Goal: Use online tool/utility

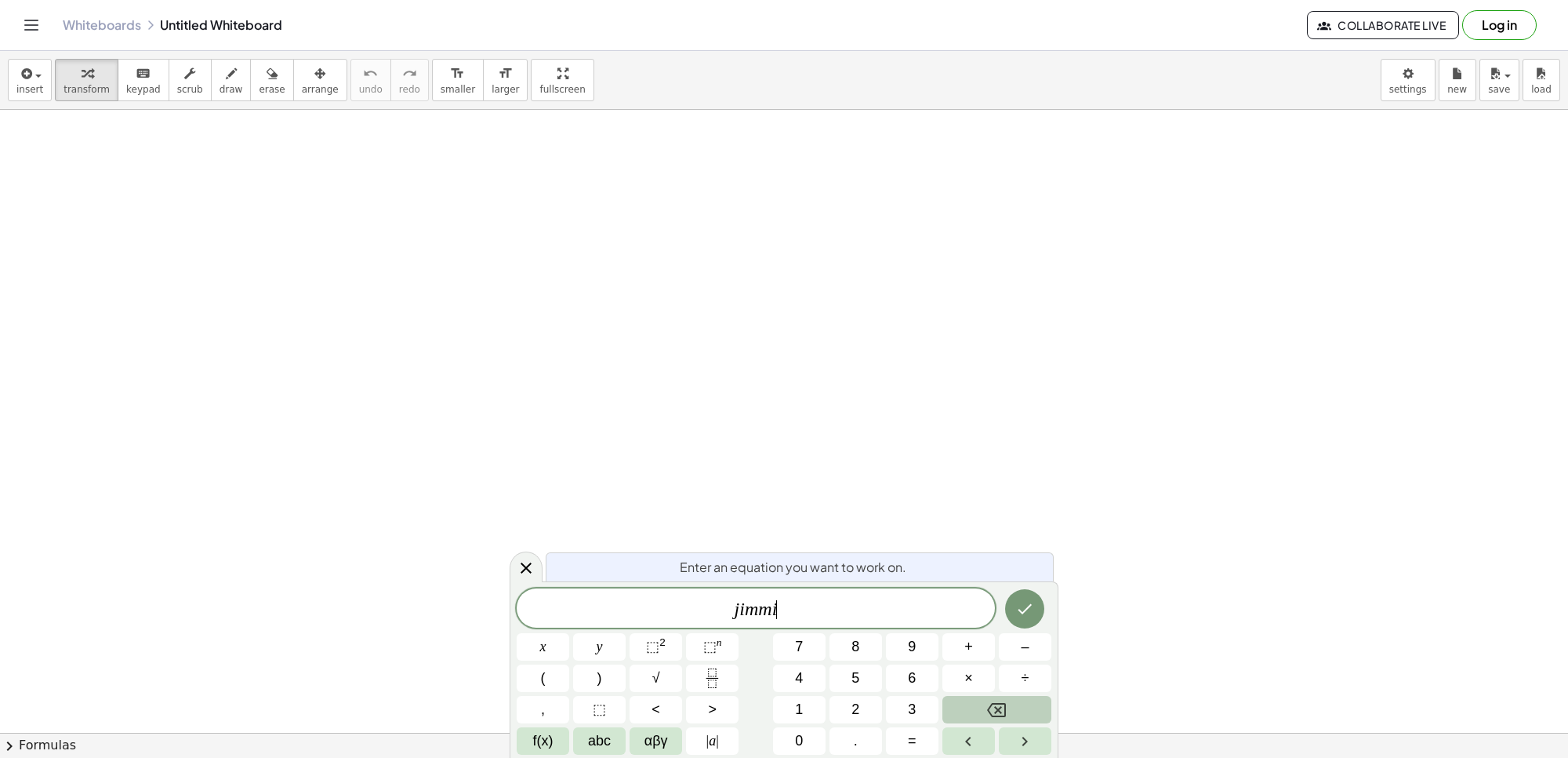
click at [951, 707] on button "Backspace" at bounding box center [997, 710] width 109 height 27
click at [954, 706] on button "Backspace" at bounding box center [997, 710] width 109 height 27
click at [951, 711] on button "Backspace" at bounding box center [997, 710] width 109 height 27
click at [950, 709] on button "Backspace" at bounding box center [997, 710] width 109 height 27
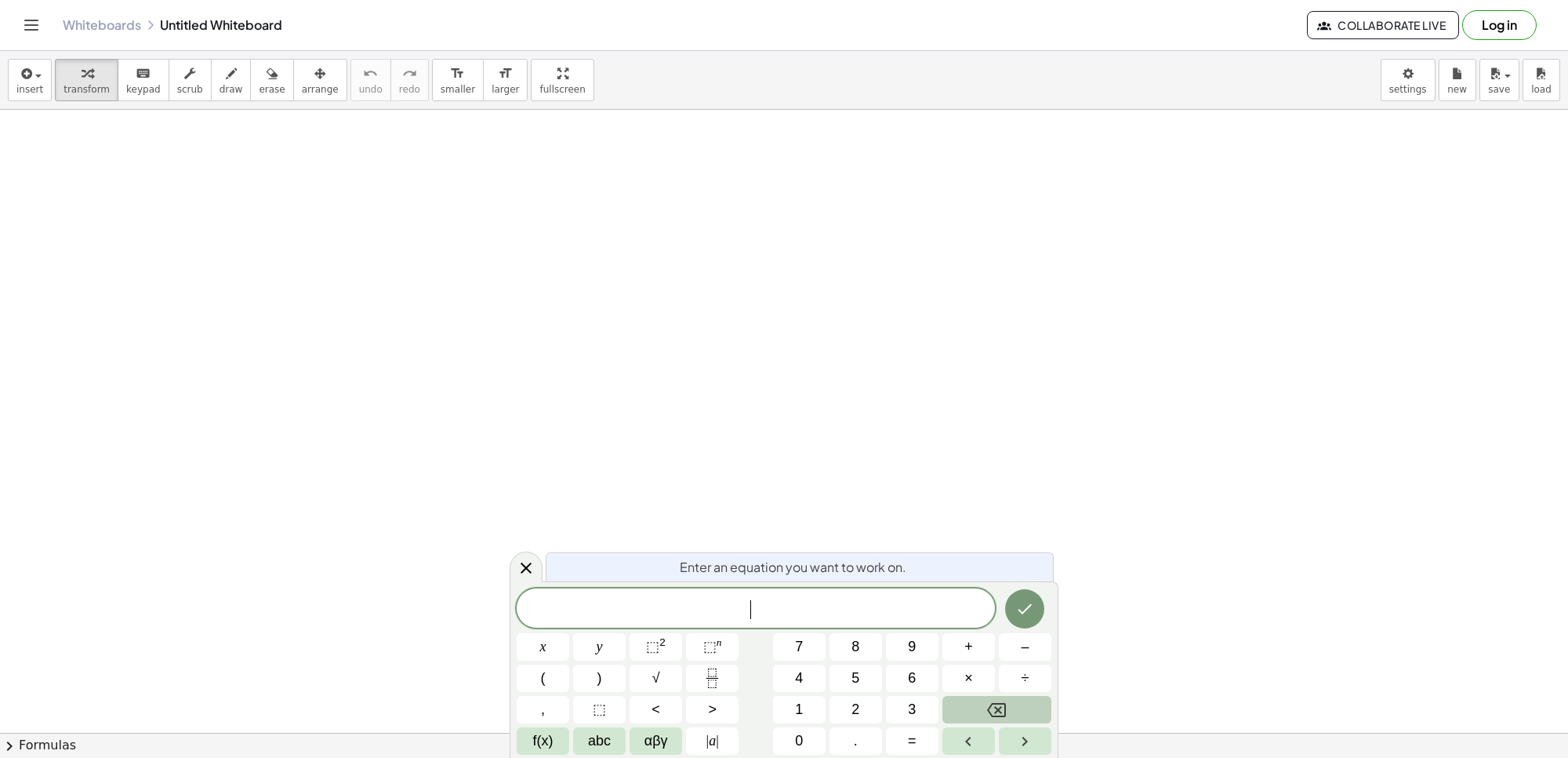
click at [950, 701] on button "Backspace" at bounding box center [997, 710] width 109 height 27
click at [818, 641] on button "7" at bounding box center [800, 647] width 53 height 27
click at [547, 640] on button "x" at bounding box center [544, 647] width 53 height 27
click at [966, 642] on span "+" at bounding box center [968, 647] width 9 height 22
click at [915, 647] on button "9" at bounding box center [913, 647] width 53 height 27
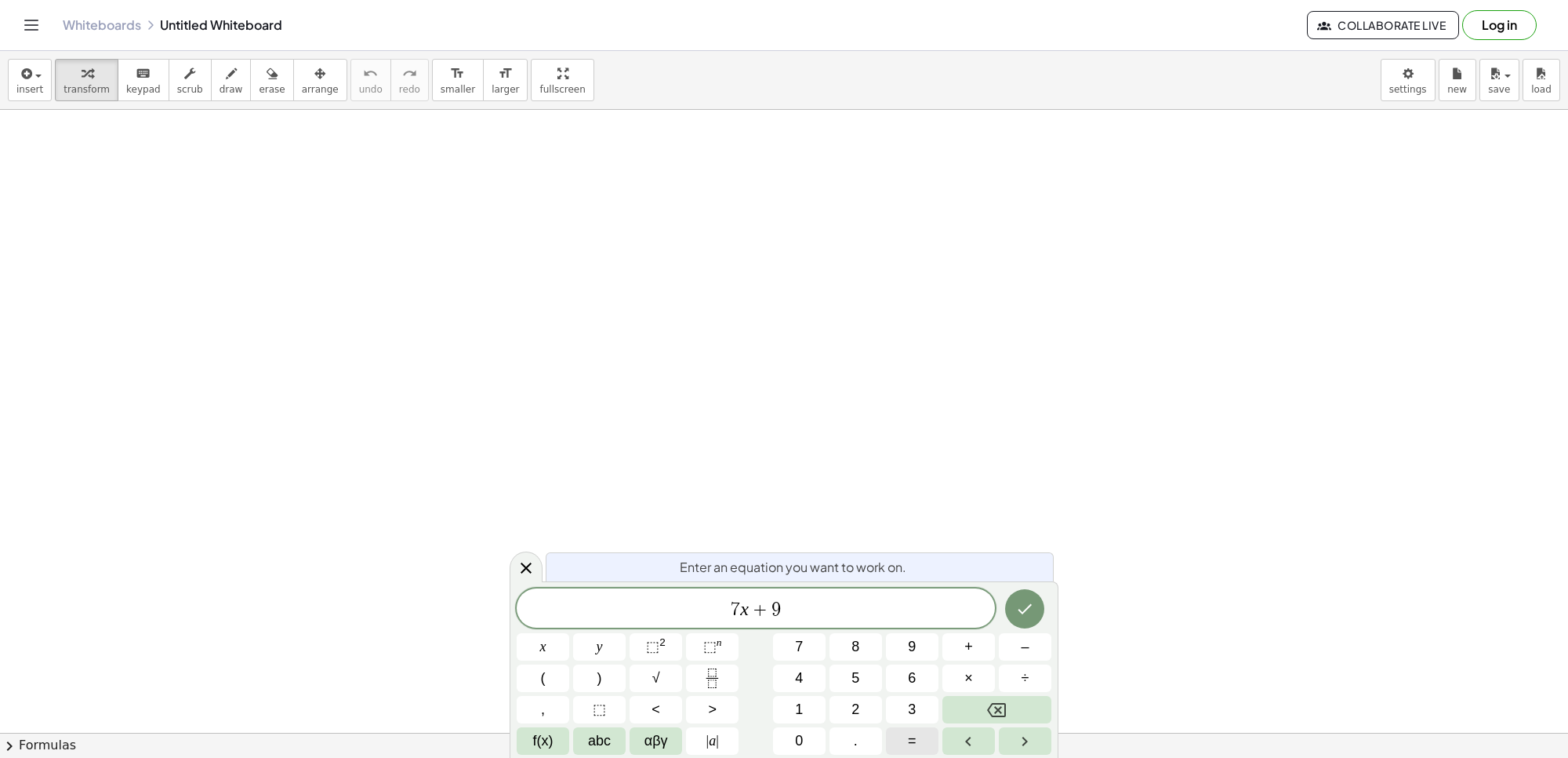
click at [915, 744] on span "=" at bounding box center [912, 741] width 9 height 22
click at [793, 713] on button "1" at bounding box center [800, 710] width 53 height 27
click at [870, 705] on button "2" at bounding box center [857, 710] width 53 height 27
click at [1037, 607] on button "Done" at bounding box center [1025, 609] width 39 height 39
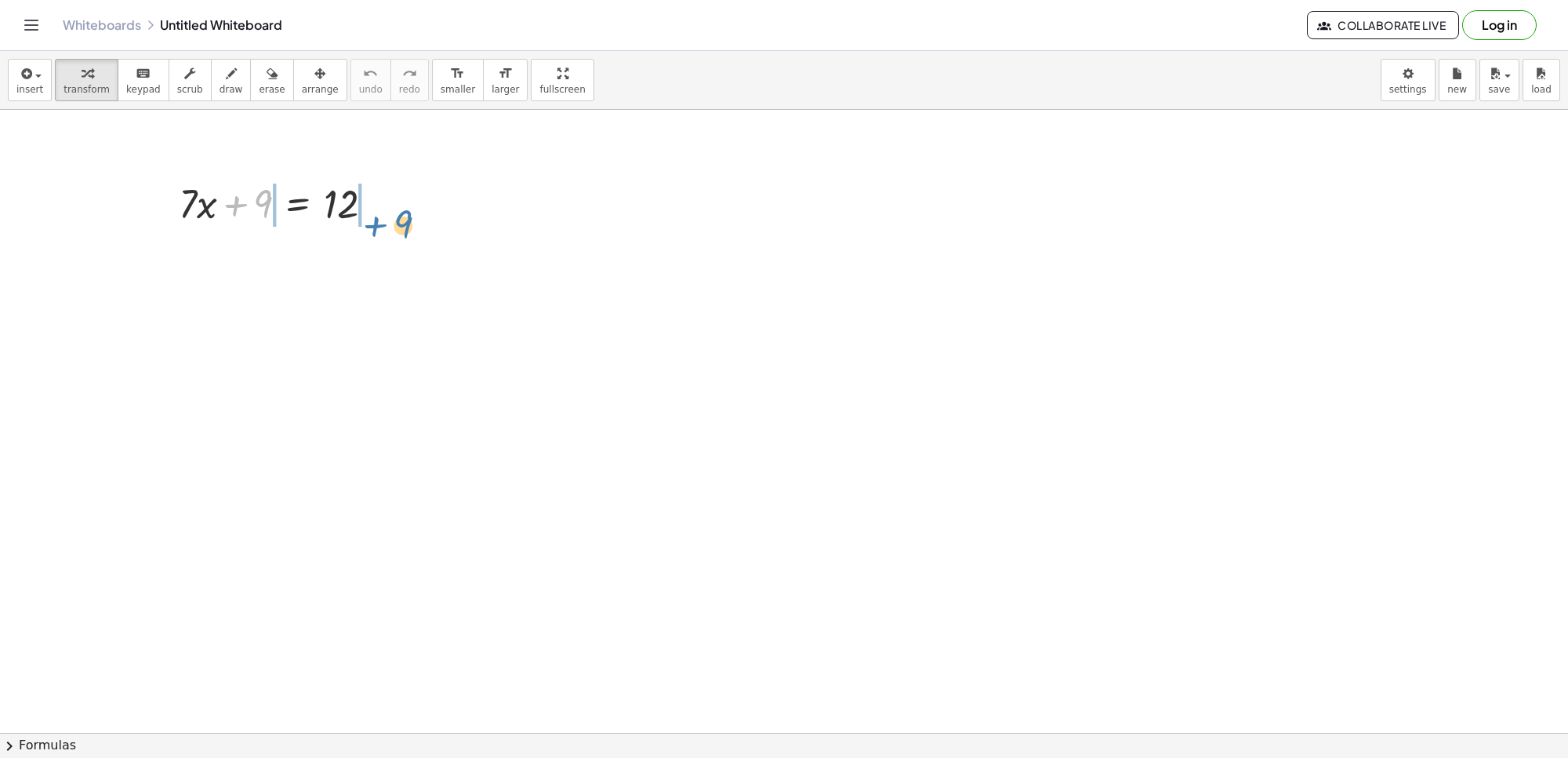
drag, startPoint x: 234, startPoint y: 206, endPoint x: 281, endPoint y: 394, distance: 193.8
click at [377, 224] on div at bounding box center [282, 202] width 223 height 53
drag, startPoint x: 341, startPoint y: 260, endPoint x: 357, endPoint y: 389, distance: 130.0
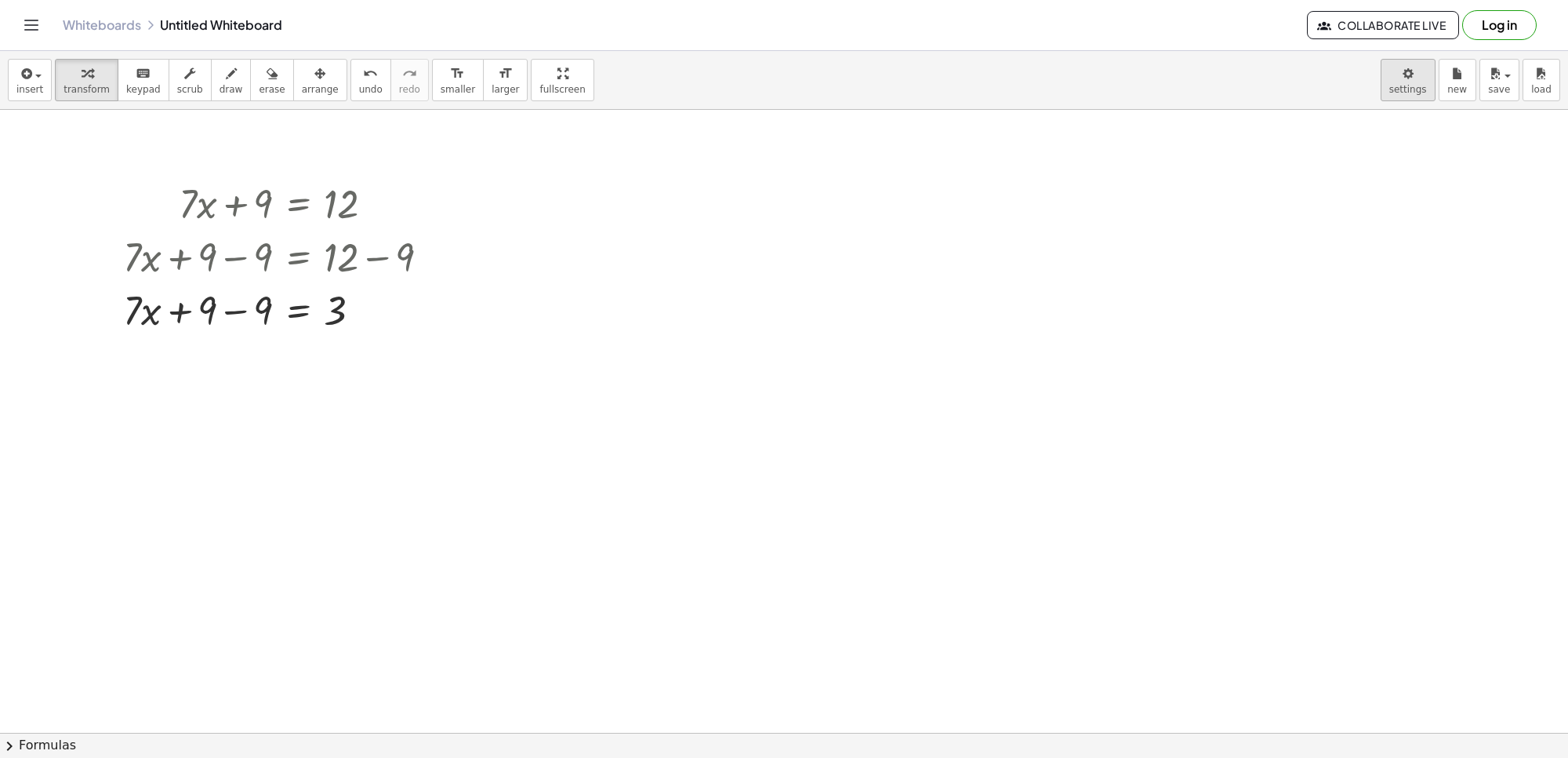
click at [1425, 88] on body "Graspable Math Activities Get Started Activity Bank Assigned Work Classes White…" at bounding box center [784, 379] width 1568 height 758
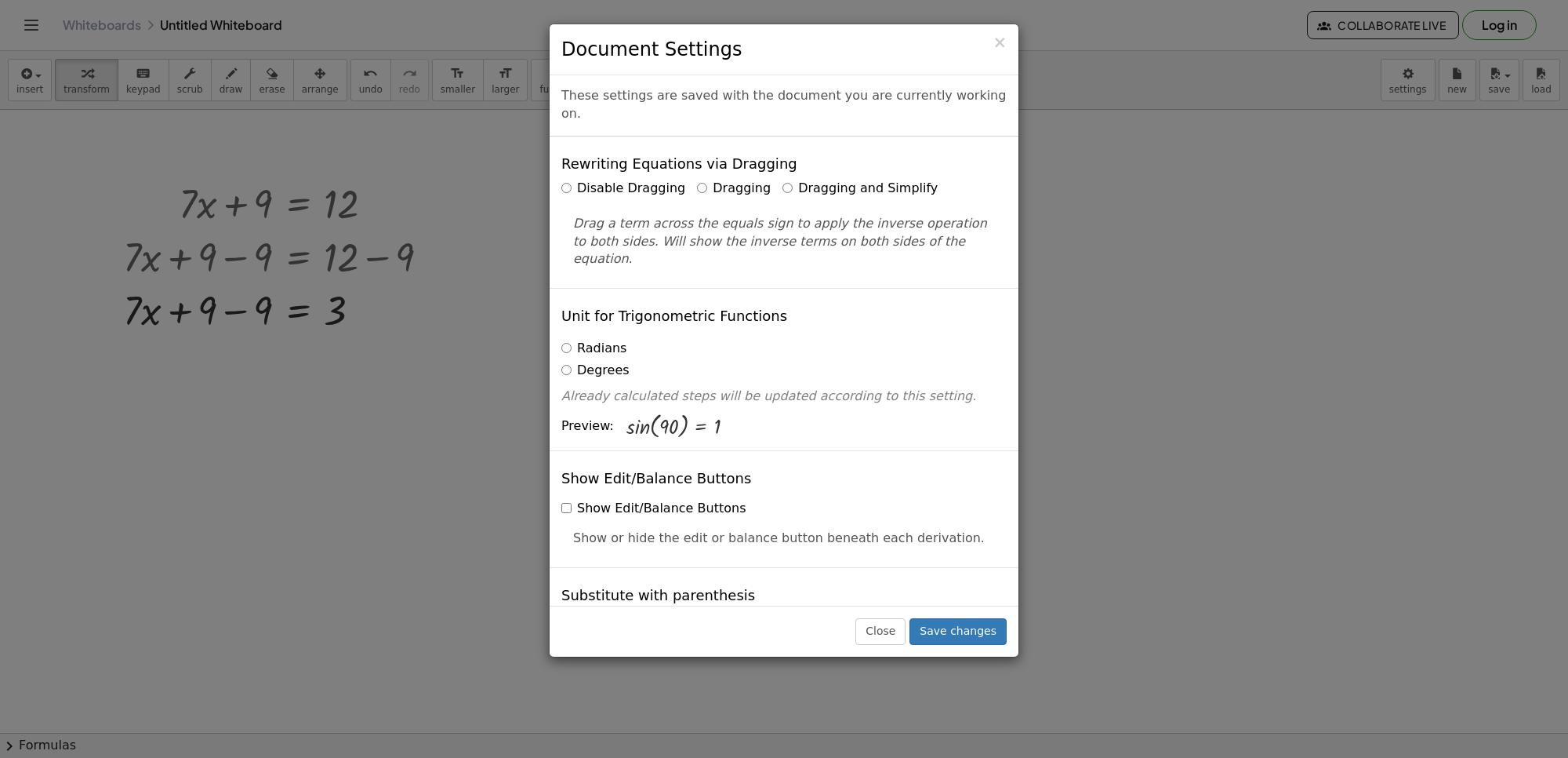
click at [846, 180] on label "Dragging and Simplify" at bounding box center [861, 189] width 155 height 18
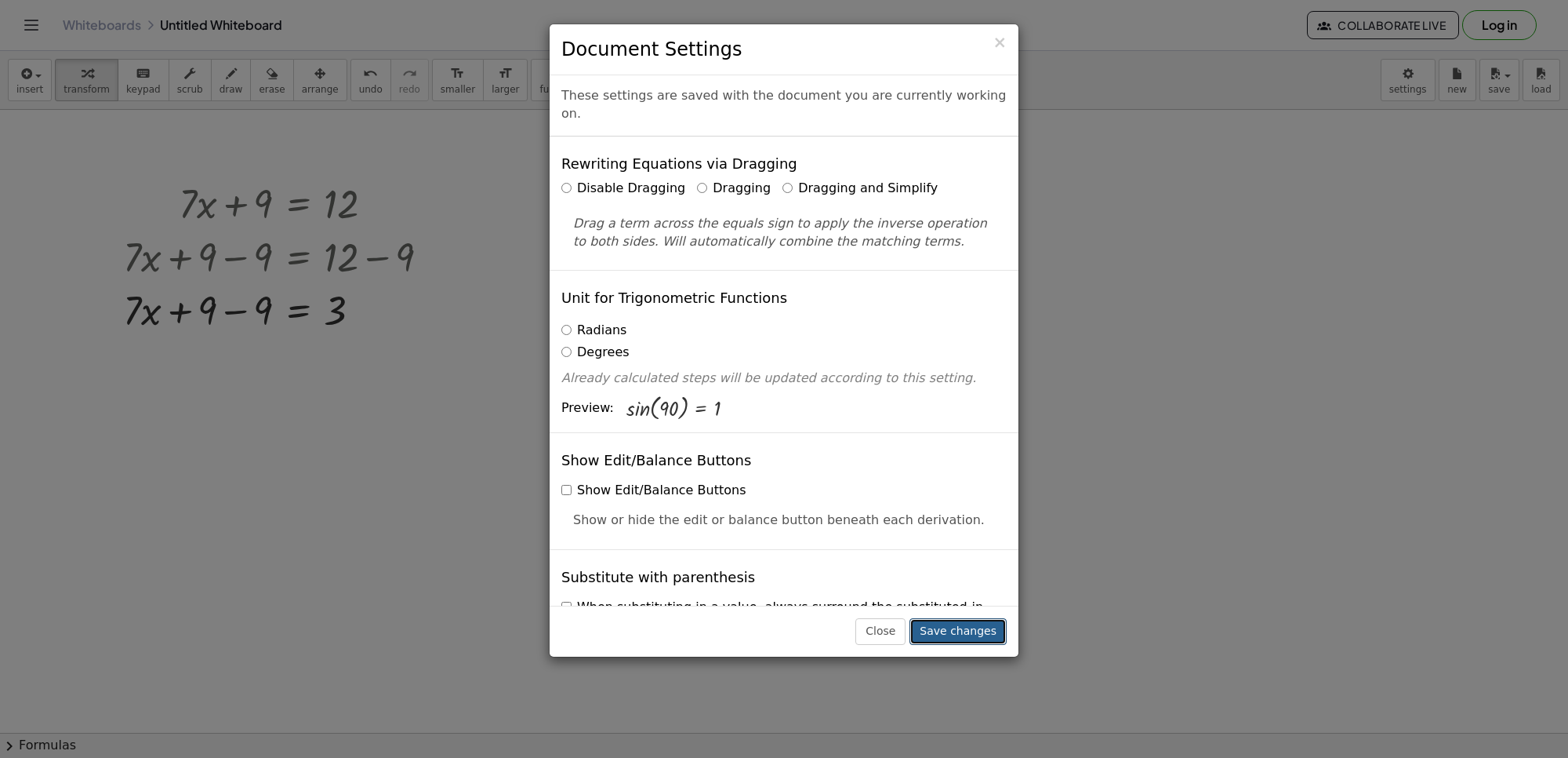
click at [957, 626] on button "Save changes" at bounding box center [958, 631] width 97 height 27
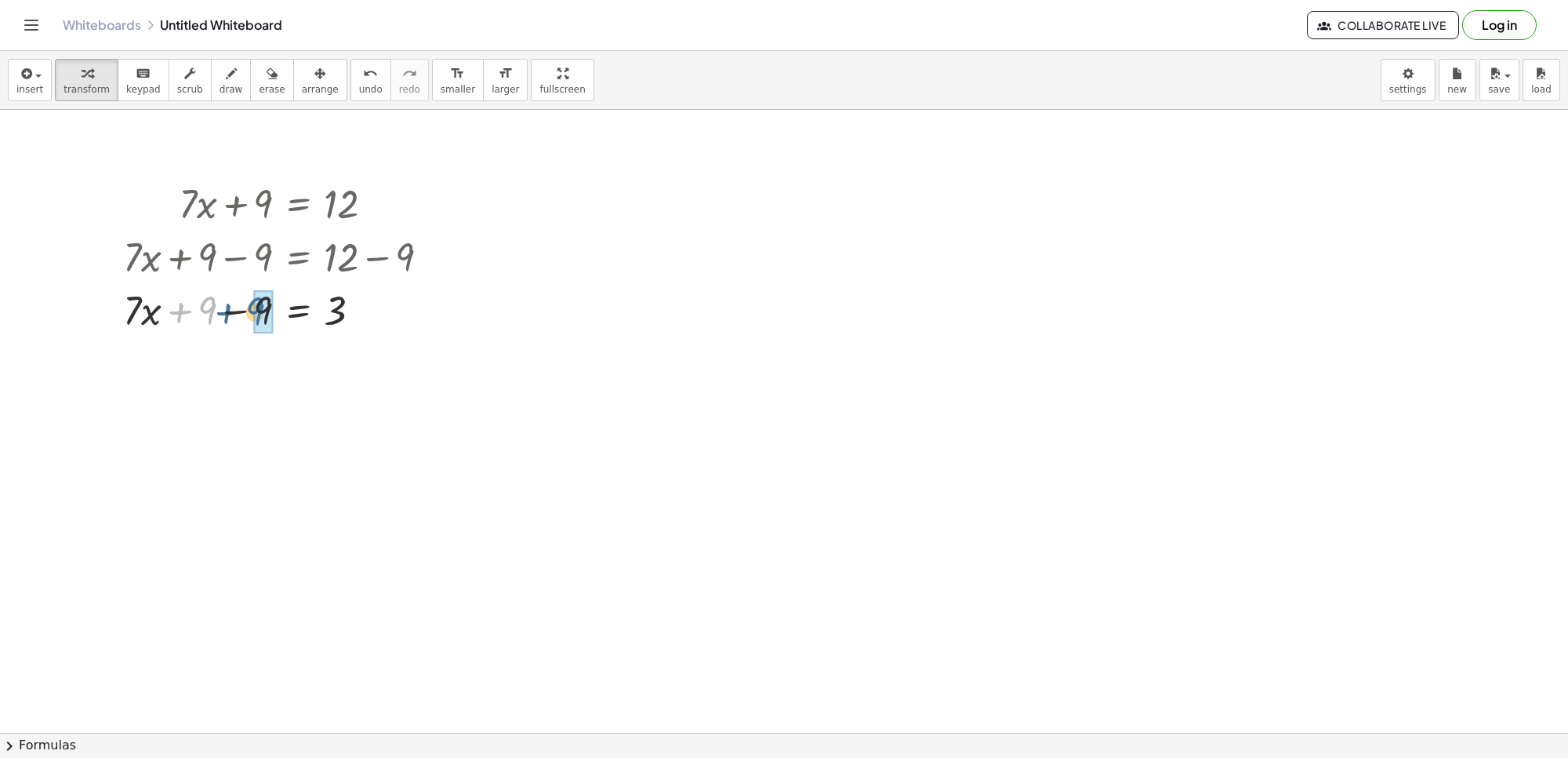
drag, startPoint x: 213, startPoint y: 311, endPoint x: 299, endPoint y: 386, distance: 114.1
click at [287, 315] on div at bounding box center [282, 309] width 335 height 53
drag, startPoint x: 201, startPoint y: 363, endPoint x: 264, endPoint y: 365, distance: 63.0
drag, startPoint x: 244, startPoint y: 410, endPoint x: 418, endPoint y: 531, distance: 211.9
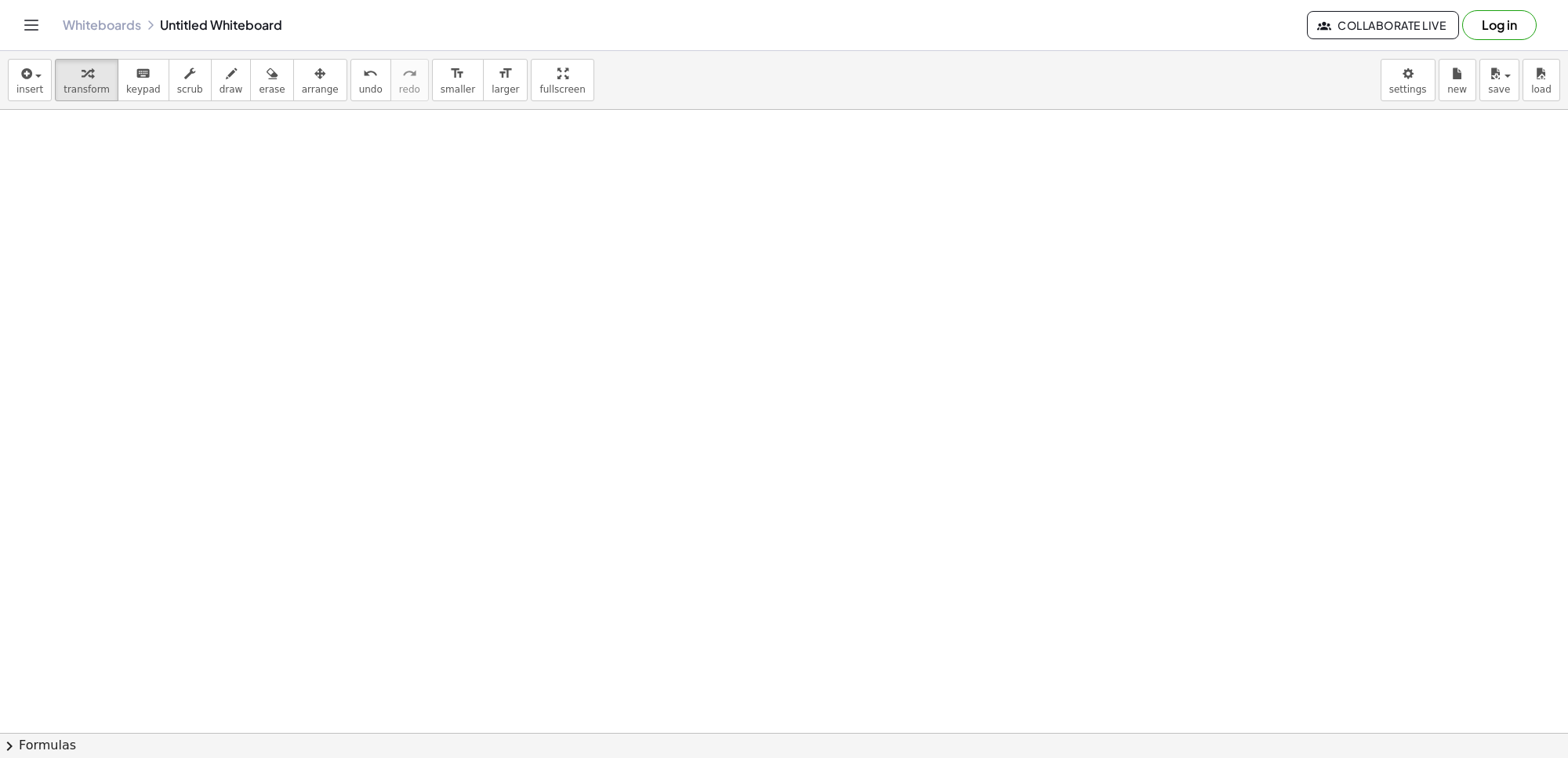
scroll to position [295, 0]
click at [365, 390] on div at bounding box center [784, 489] width 1568 height 1347
click at [369, 449] on div at bounding box center [784, 489] width 1568 height 1347
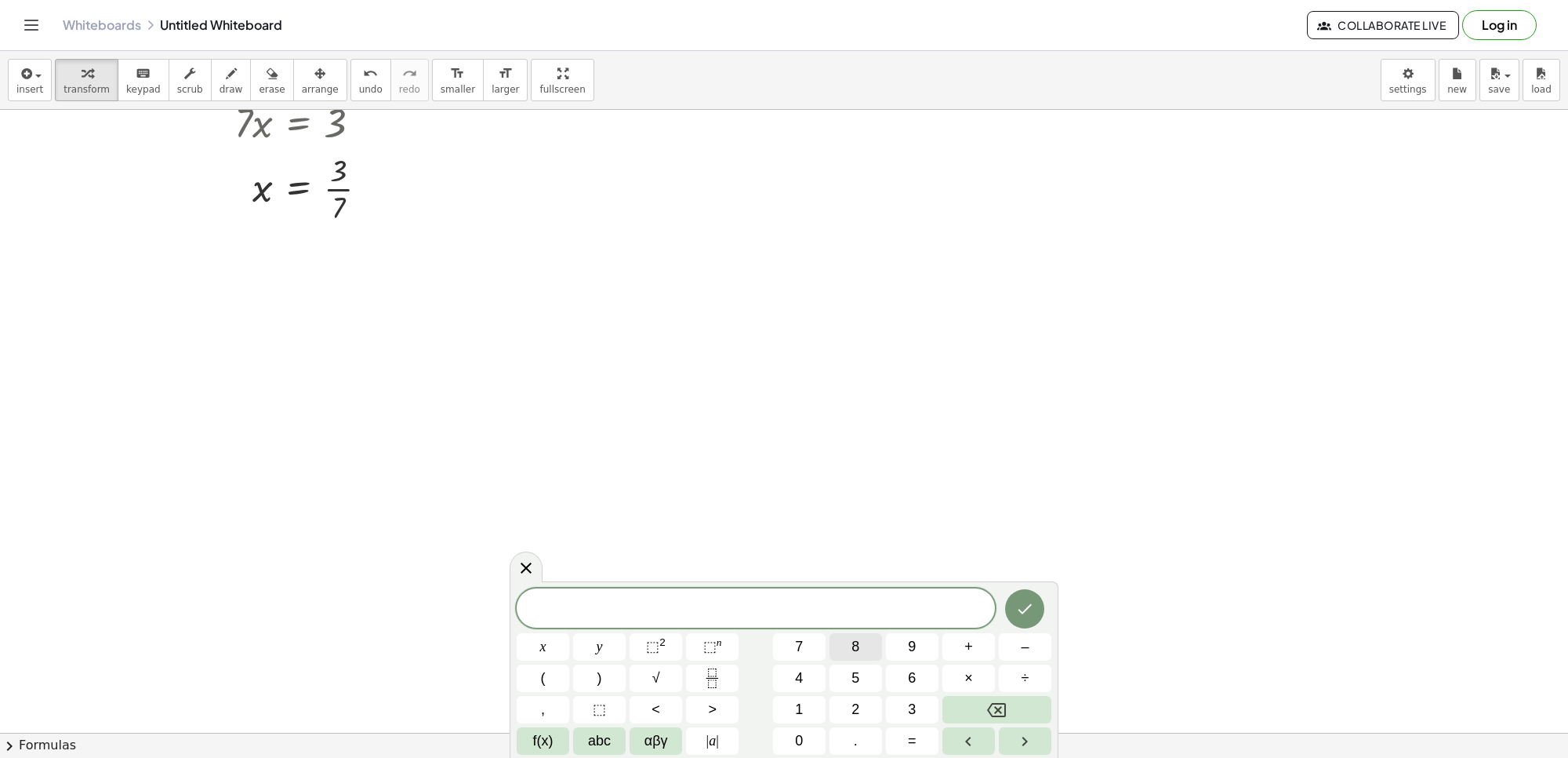
click at [861, 643] on button "8" at bounding box center [857, 647] width 53 height 27
click at [606, 644] on button "y" at bounding box center [600, 647] width 53 height 27
click at [1014, 644] on button "–" at bounding box center [1025, 647] width 53 height 27
click at [847, 676] on button "5" at bounding box center [857, 678] width 53 height 27
click at [894, 735] on button "=" at bounding box center [913, 741] width 53 height 27
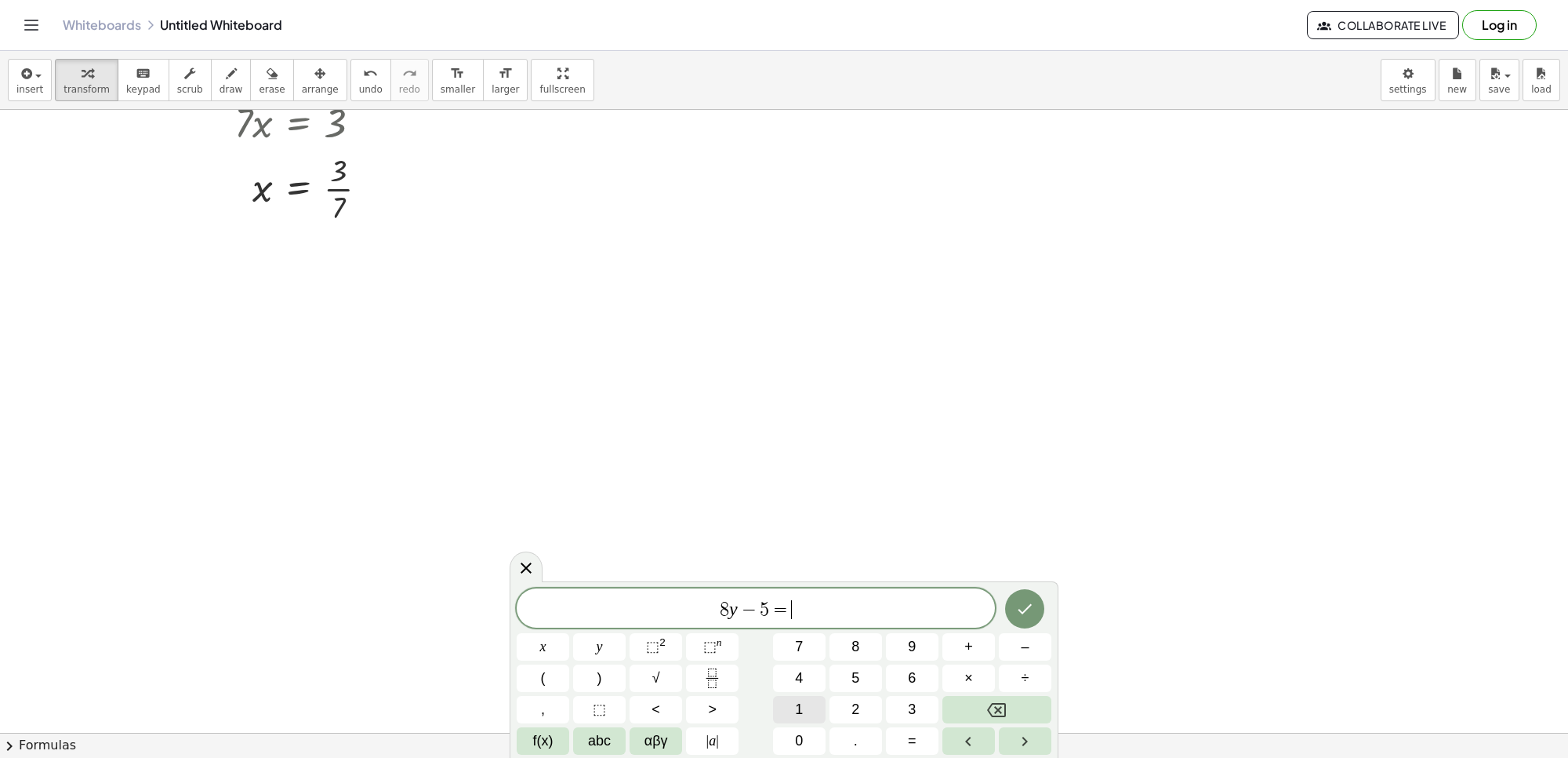
click at [804, 704] on button "1" at bounding box center [800, 710] width 53 height 27
click at [1020, 607] on icon "Done" at bounding box center [1024, 609] width 19 height 19
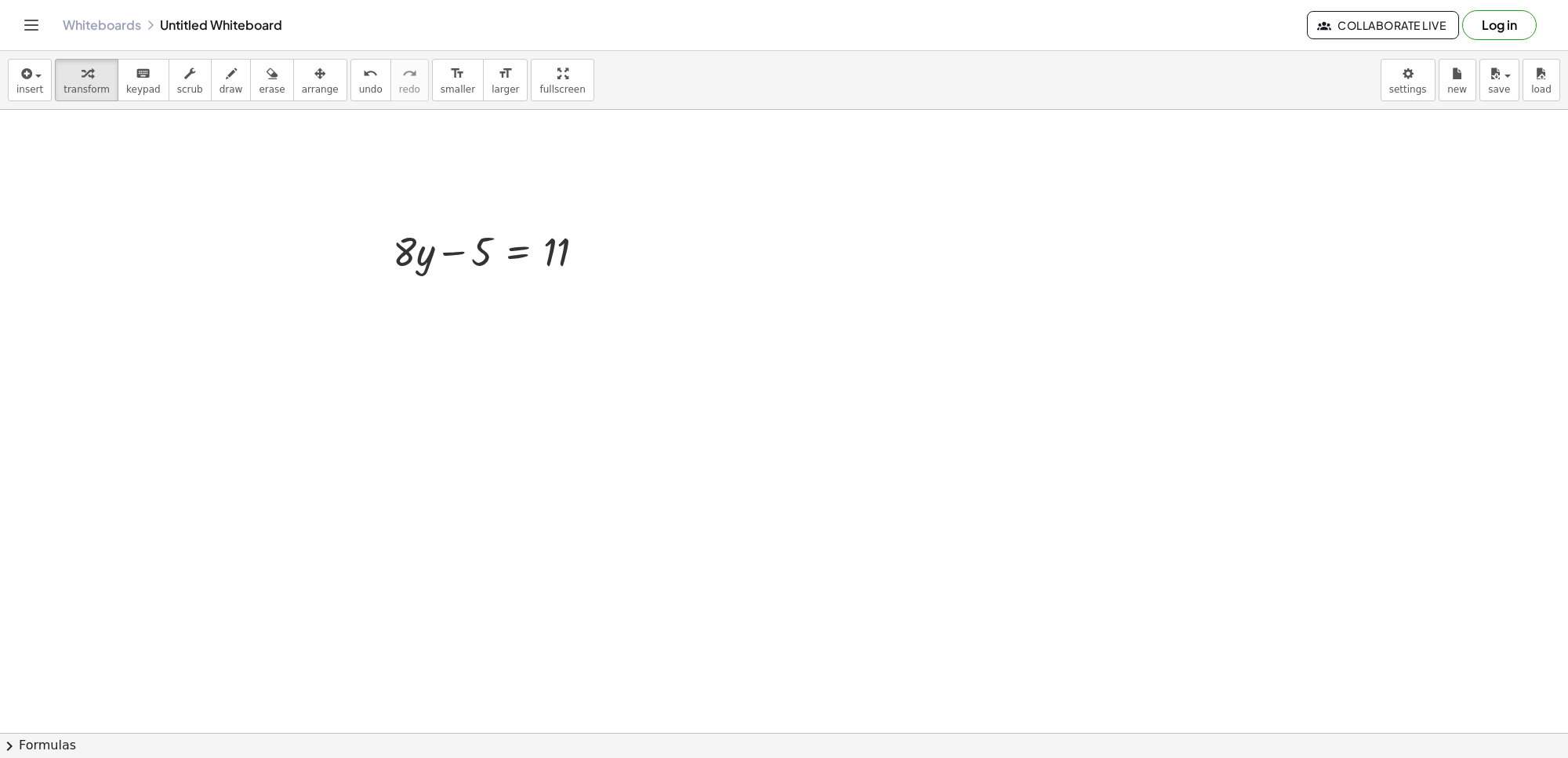
scroll to position [491, 0]
drag, startPoint x: 448, startPoint y: 283, endPoint x: 593, endPoint y: 283, distance: 145.0
click at [594, 288] on div at bounding box center [495, 283] width 221 height 53
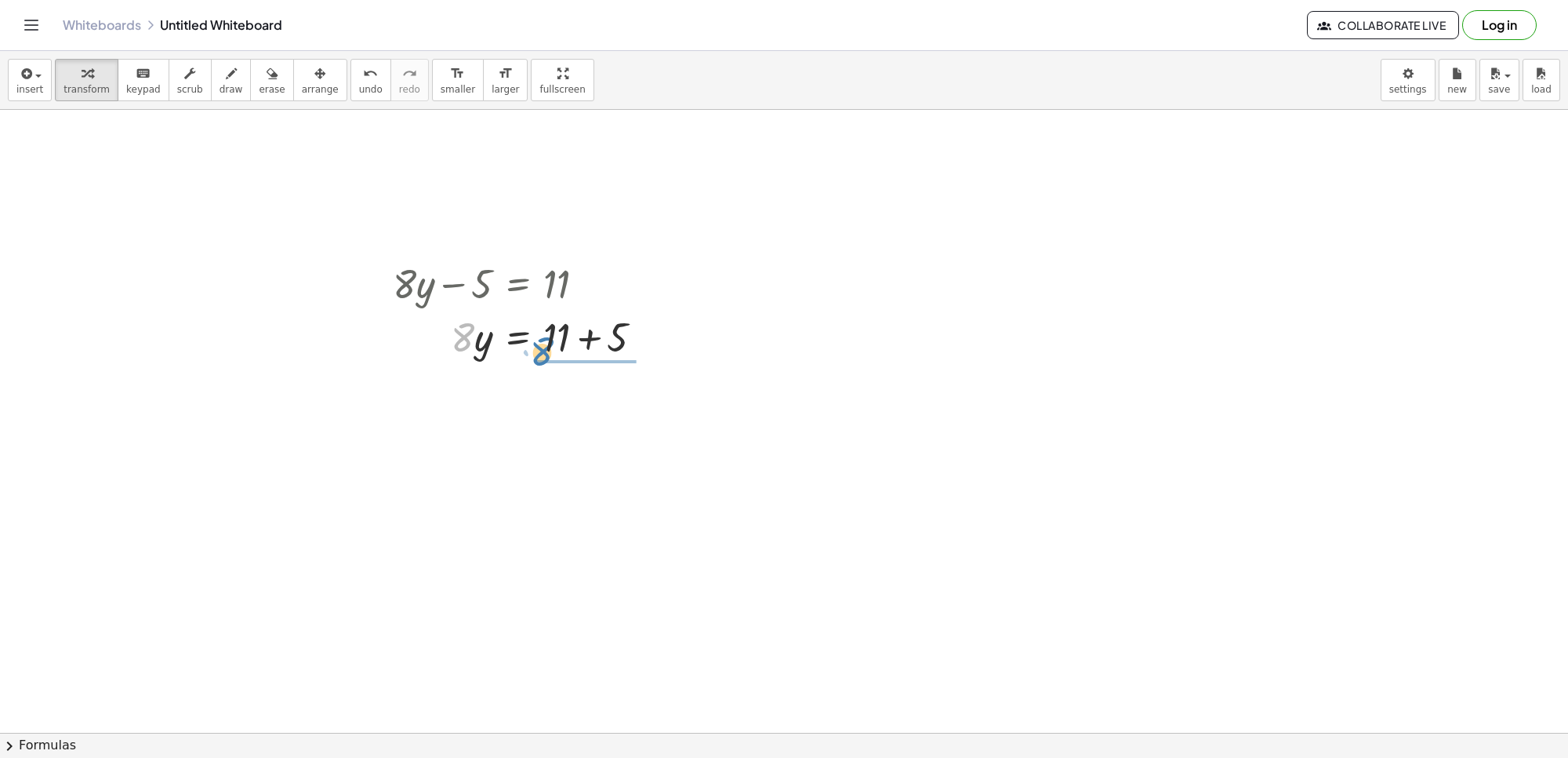
drag, startPoint x: 463, startPoint y: 338, endPoint x: 551, endPoint y: 350, distance: 88.8
click at [551, 350] on div at bounding box center [524, 336] width 279 height 53
drag, startPoint x: 476, startPoint y: 408, endPoint x: 550, endPoint y: 408, distance: 74.0
click at [550, 408] on div at bounding box center [524, 402] width 279 height 79
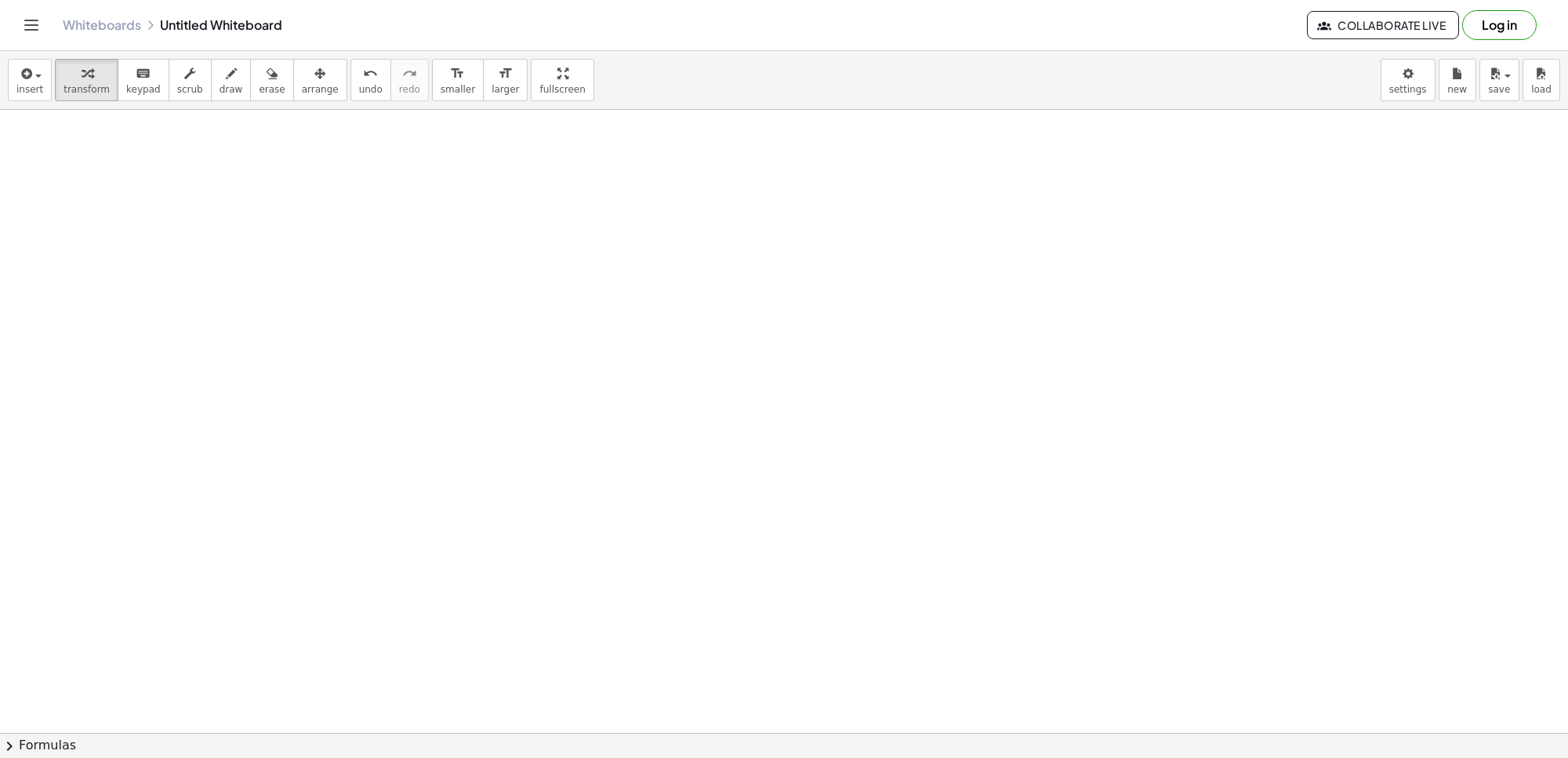
click at [290, 275] on div at bounding box center [784, 110] width 1568 height 2490
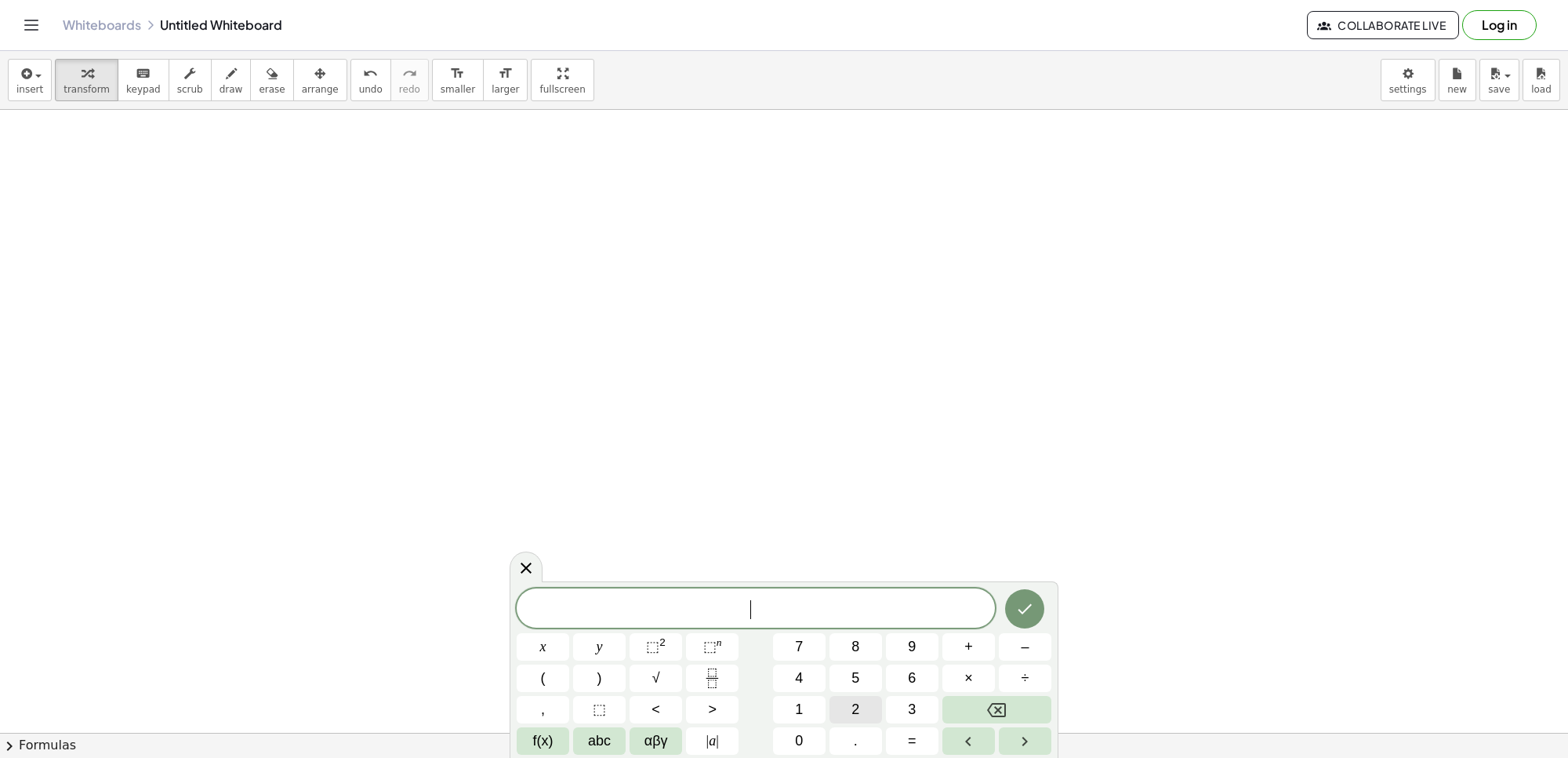
click at [854, 705] on span "2" at bounding box center [856, 710] width 8 height 22
click at [600, 640] on span "y" at bounding box center [600, 647] width 6 height 22
click at [897, 730] on button "=" at bounding box center [913, 741] width 53 height 27
click at [908, 676] on span "6" at bounding box center [912, 678] width 8 height 22
click at [1002, 703] on icon "Backspace" at bounding box center [996, 710] width 19 height 14
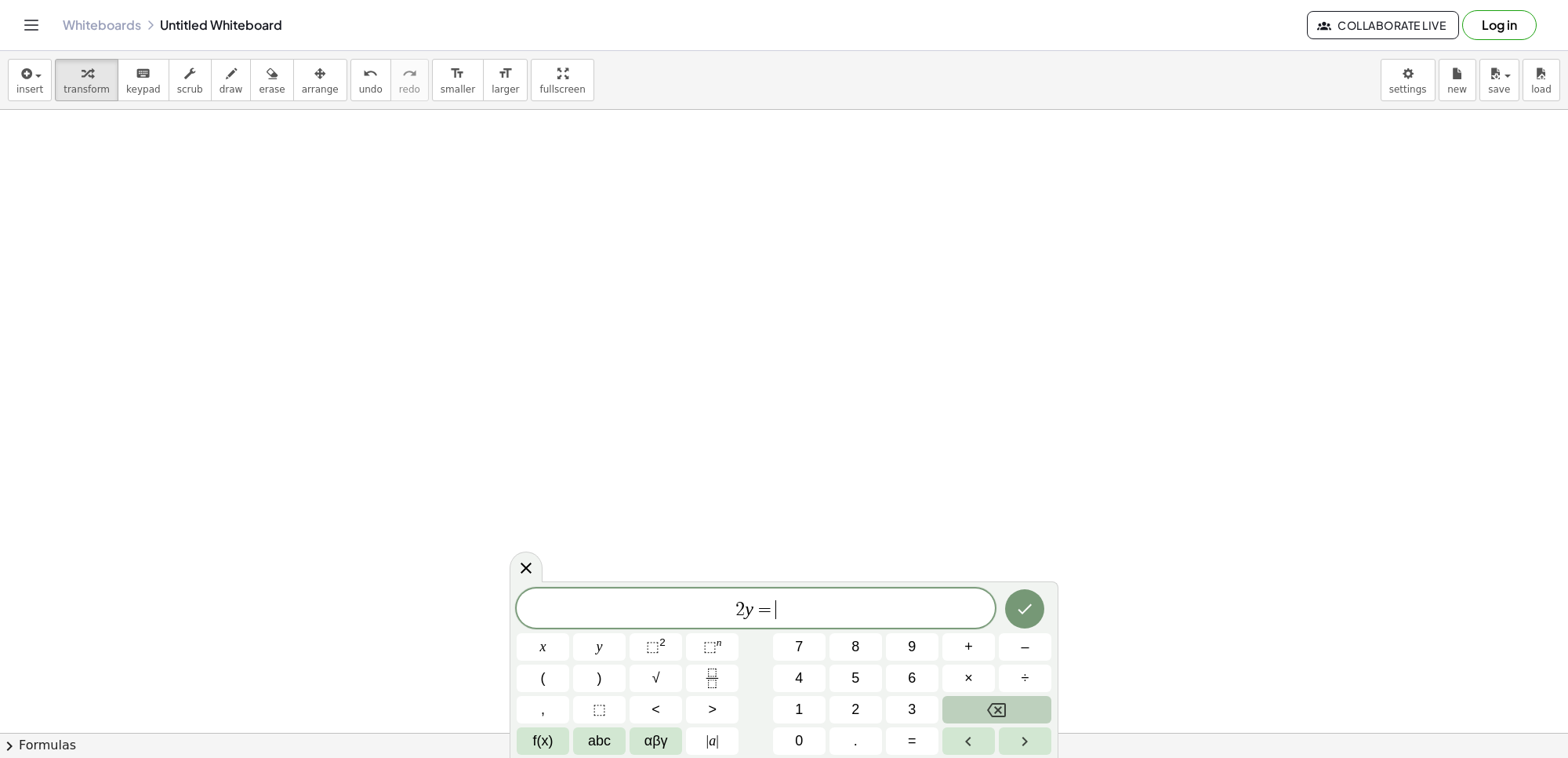
click at [1002, 703] on icon "Backspace" at bounding box center [996, 710] width 19 height 14
click at [1014, 715] on button "Backspace" at bounding box center [997, 710] width 109 height 27
click at [1014, 714] on button "Backspace" at bounding box center [997, 710] width 109 height 27
